Goal: Transaction & Acquisition: Purchase product/service

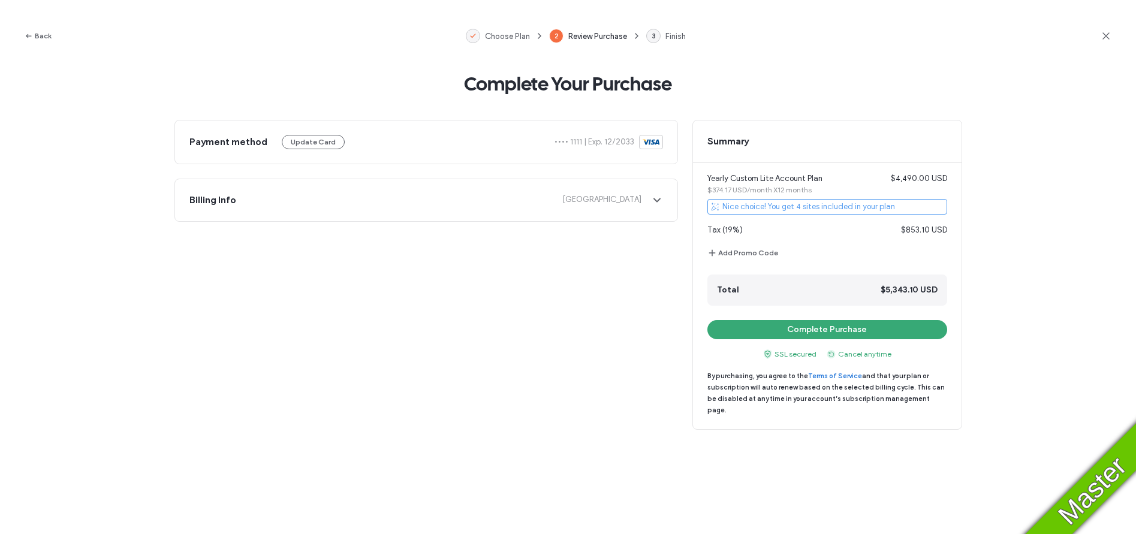
click at [1108, 37] on icon at bounding box center [1106, 36] width 12 height 12
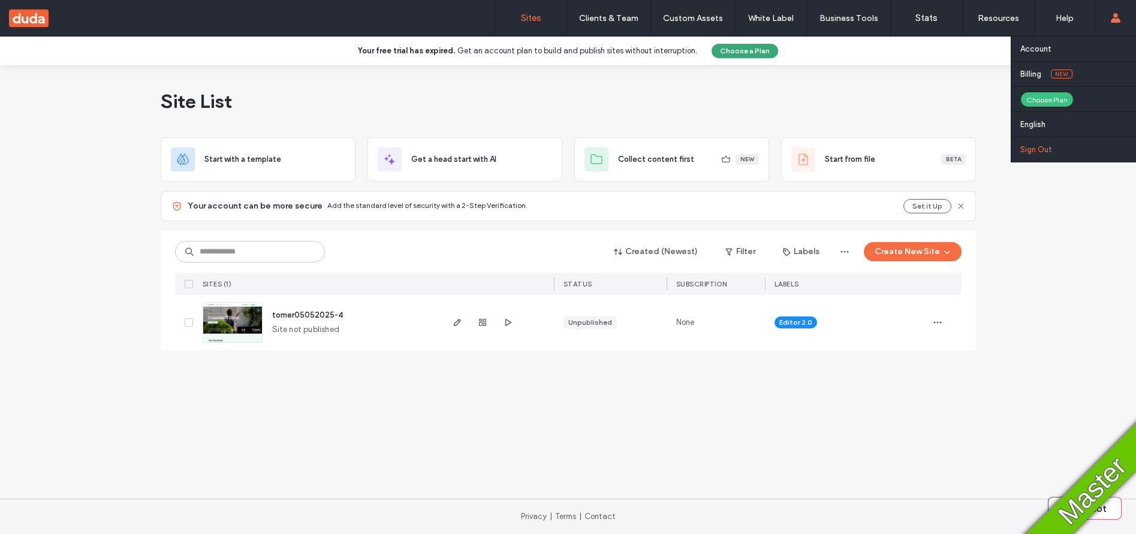
click at [1050, 149] on label "Sign Out" at bounding box center [1036, 149] width 32 height 9
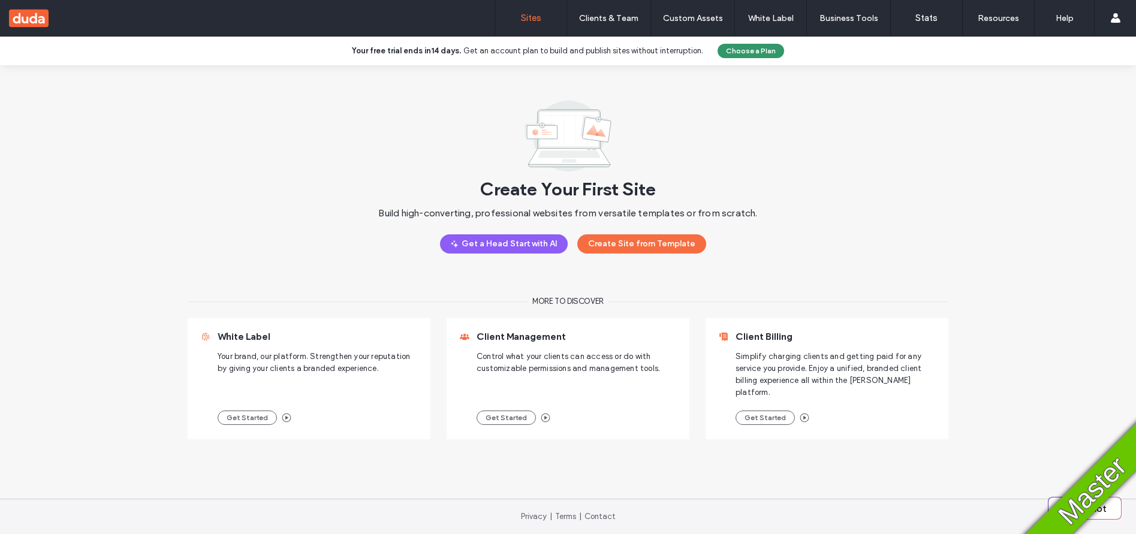
click at [733, 47] on button "Choose a Plan" at bounding box center [751, 51] width 67 height 14
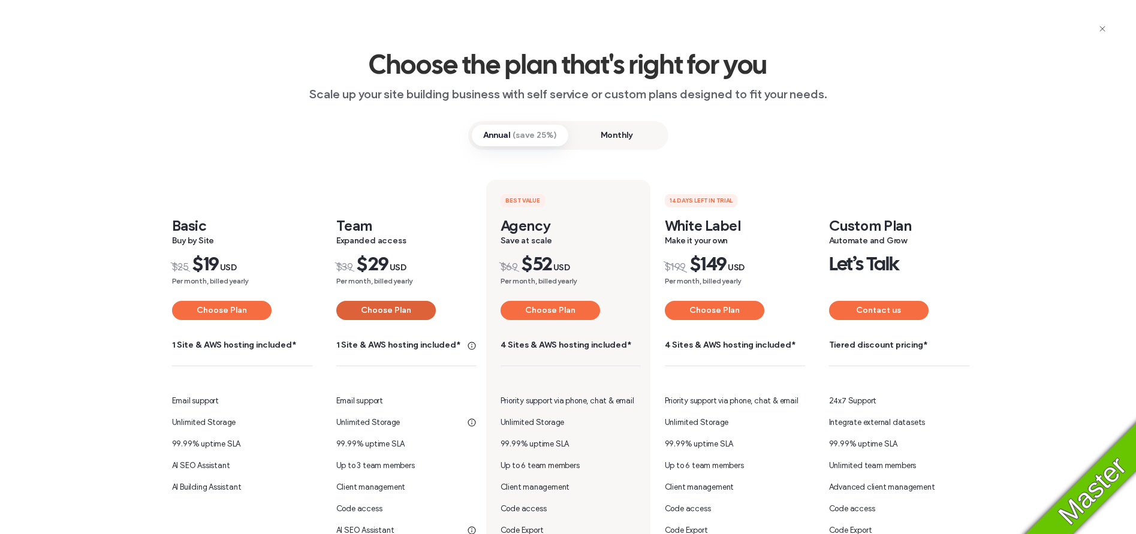
click at [376, 314] on button "Choose Plan" at bounding box center [386, 310] width 100 height 19
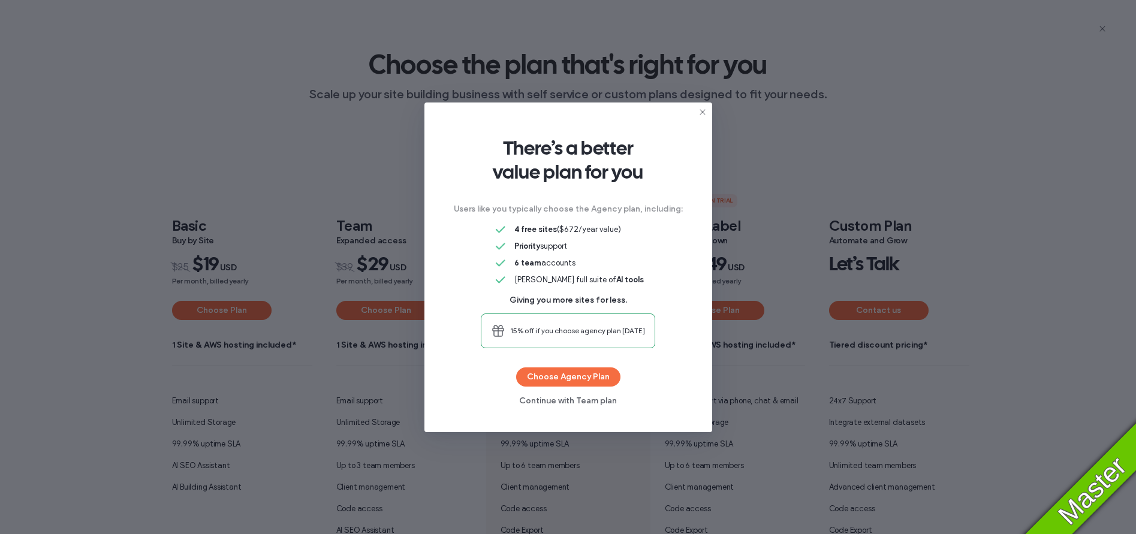
click at [703, 112] on icon at bounding box center [703, 112] width 10 height 10
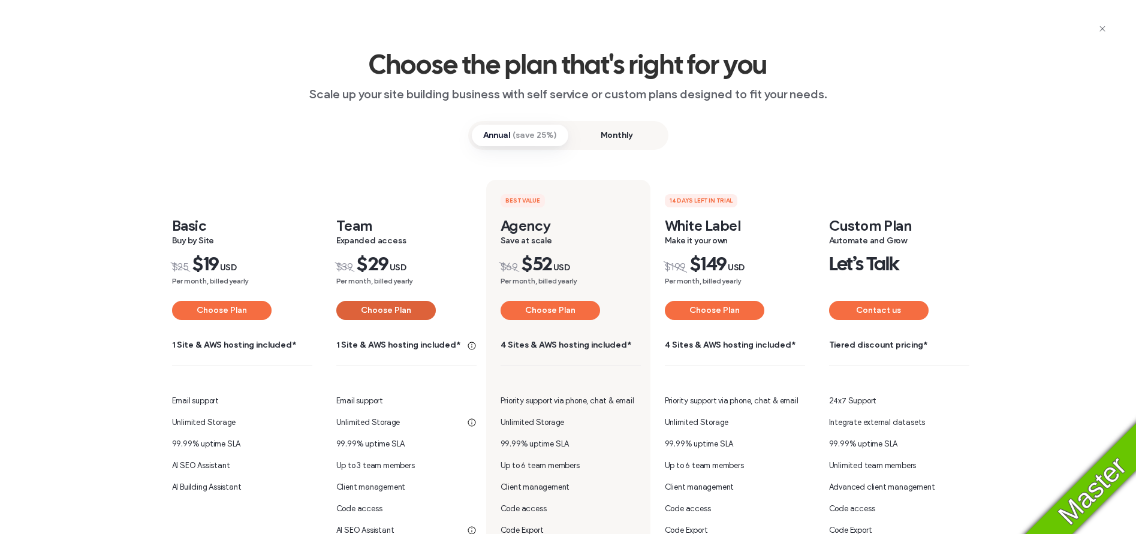
click at [391, 316] on button "Choose Plan" at bounding box center [386, 310] width 100 height 19
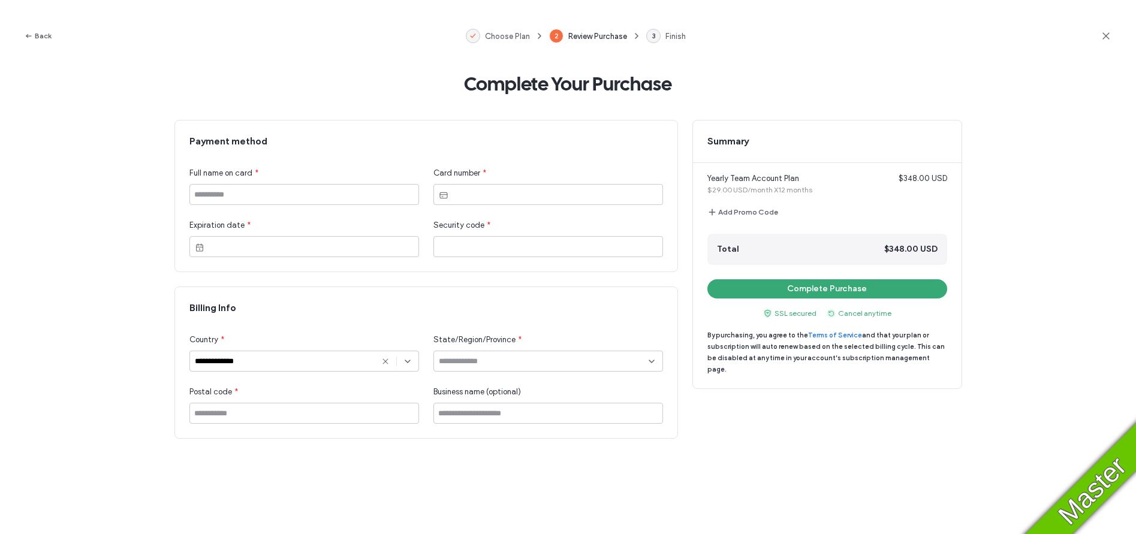
click at [1105, 36] on use at bounding box center [1105, 35] width 7 height 7
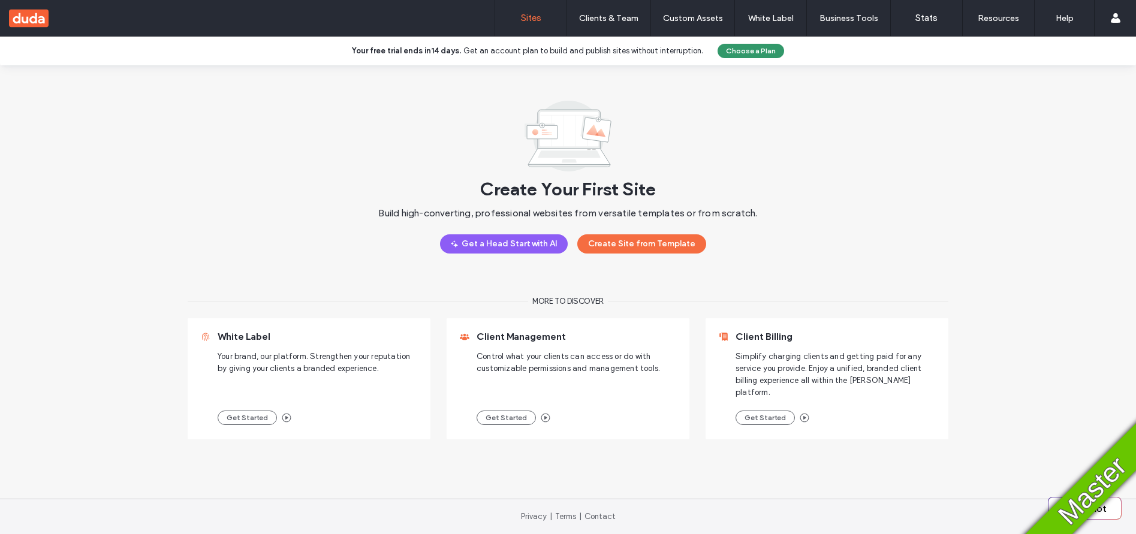
click at [746, 56] on button "Choose a Plan" at bounding box center [751, 51] width 67 height 14
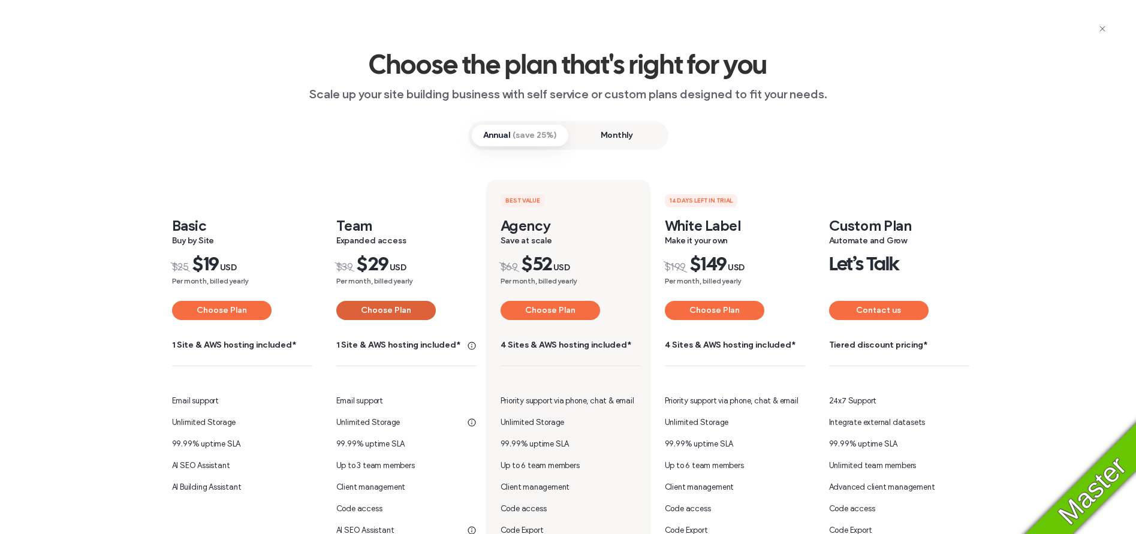
click at [373, 313] on button "Choose Plan" at bounding box center [386, 310] width 100 height 19
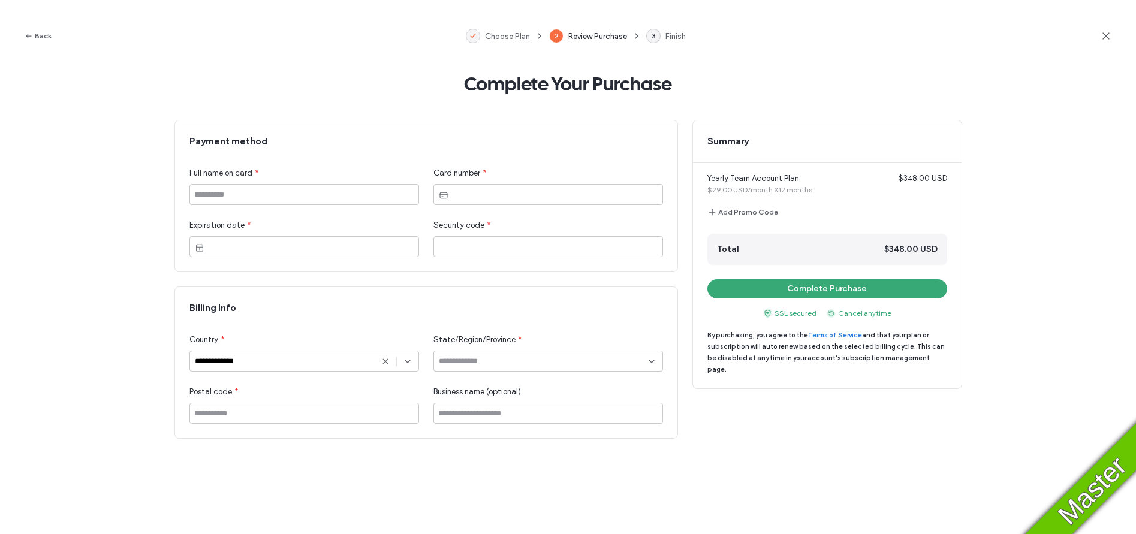
click at [1109, 37] on icon at bounding box center [1106, 36] width 12 height 12
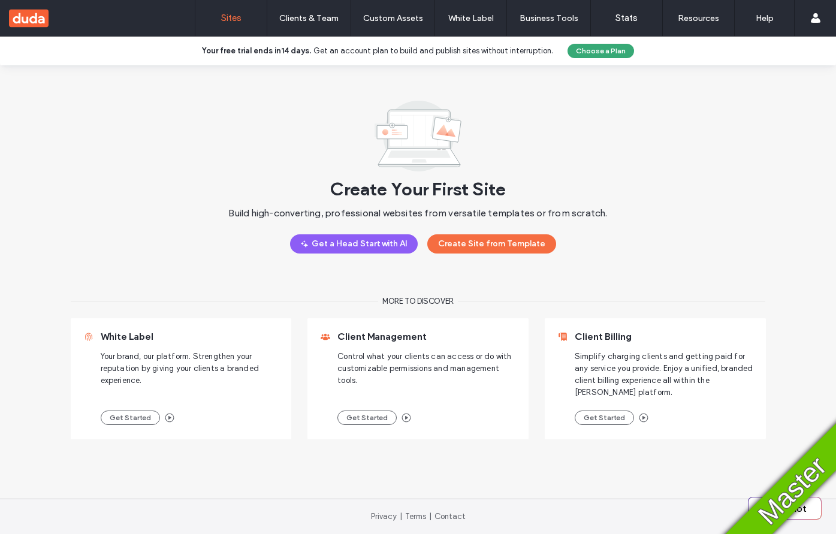
click at [752, 149] on div "Create Your First Site Build high-converting, professional websites from versat…" at bounding box center [418, 176] width 743 height 153
